Goal: Information Seeking & Learning: Learn about a topic

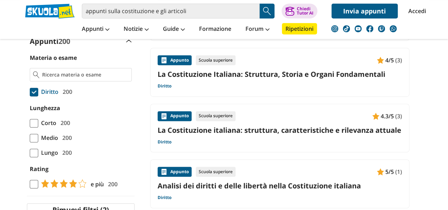
click at [33, 125] on span at bounding box center [34, 123] width 8 height 8
click at [30, 123] on input "Corto 200" at bounding box center [30, 123] width 0 height 0
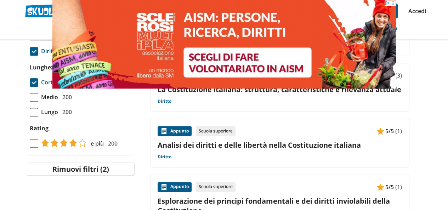
scroll to position [220, 0]
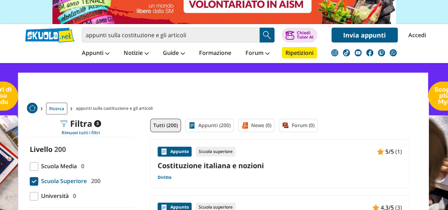
scroll to position [88, 0]
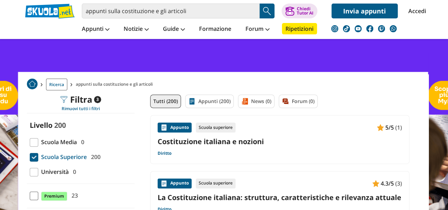
click at [188, 139] on link "Costituzione italiana e nozioni" at bounding box center [279, 142] width 244 height 10
